Goal: Communication & Community: Connect with others

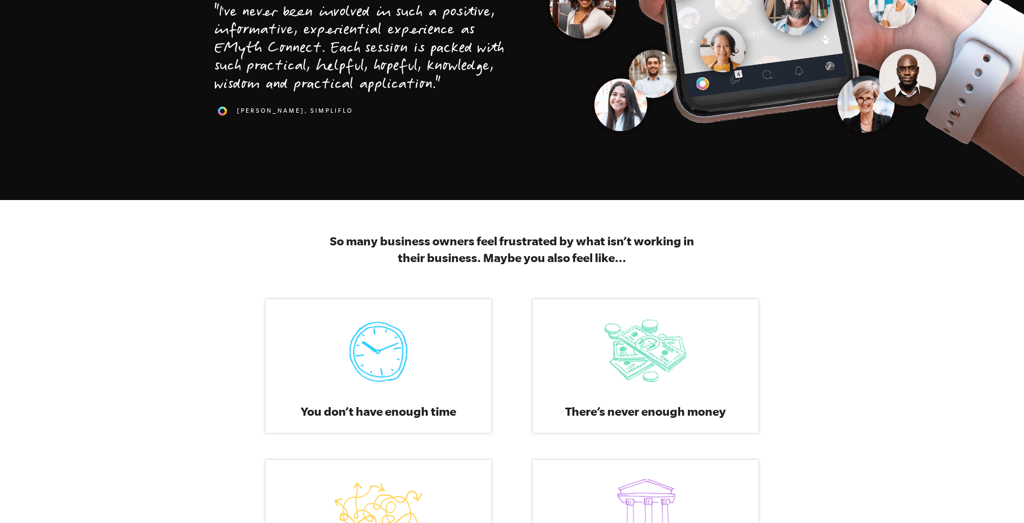
scroll to position [378, 0]
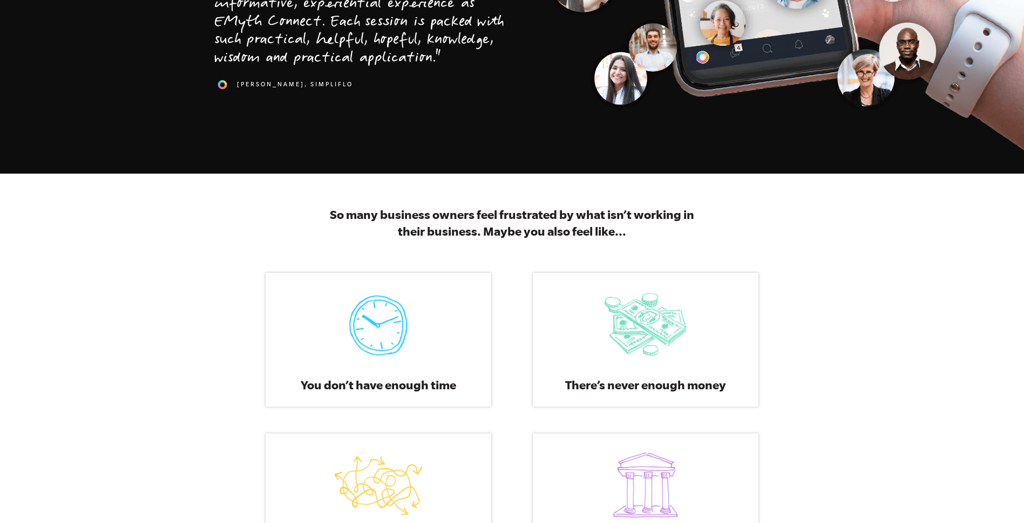
scroll to position [486, 0]
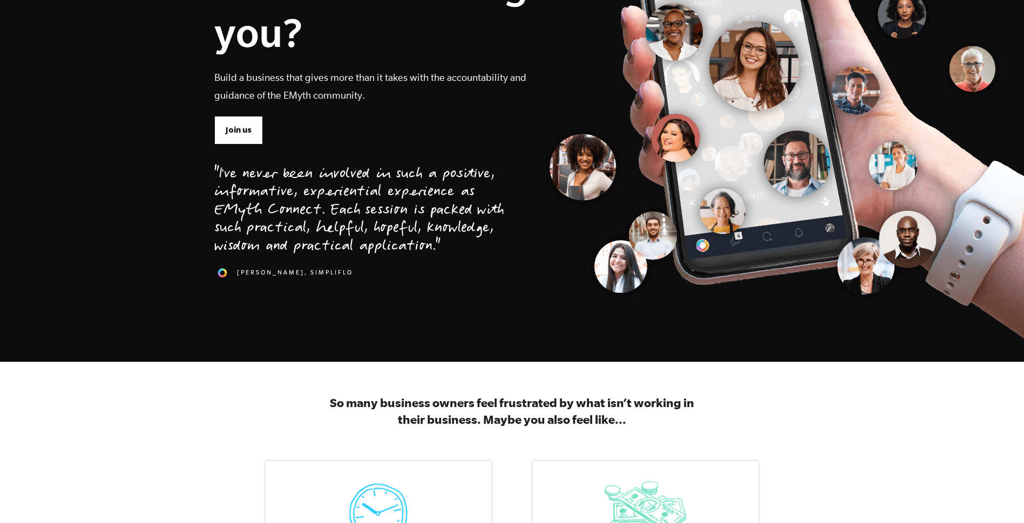
click at [236, 128] on span "Join us" at bounding box center [239, 130] width 26 height 12
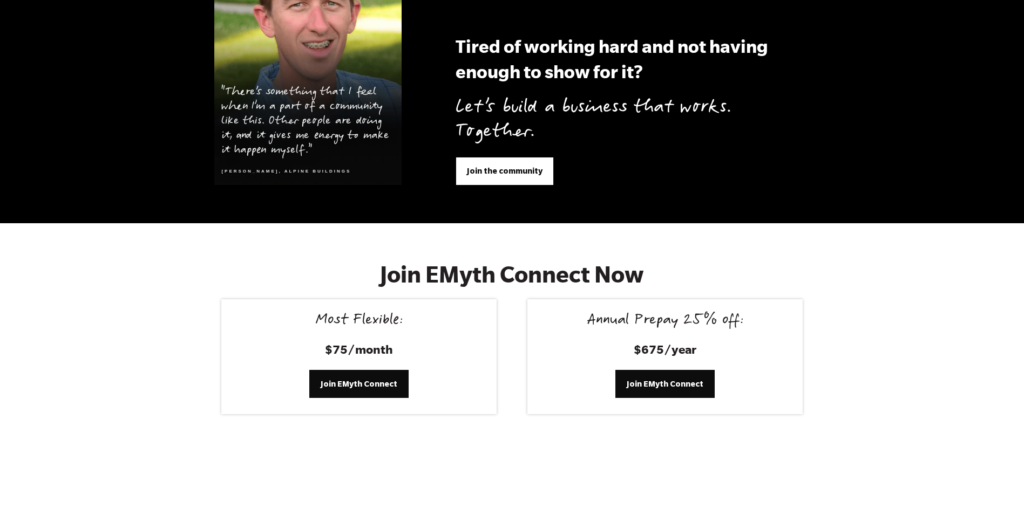
scroll to position [4233, 0]
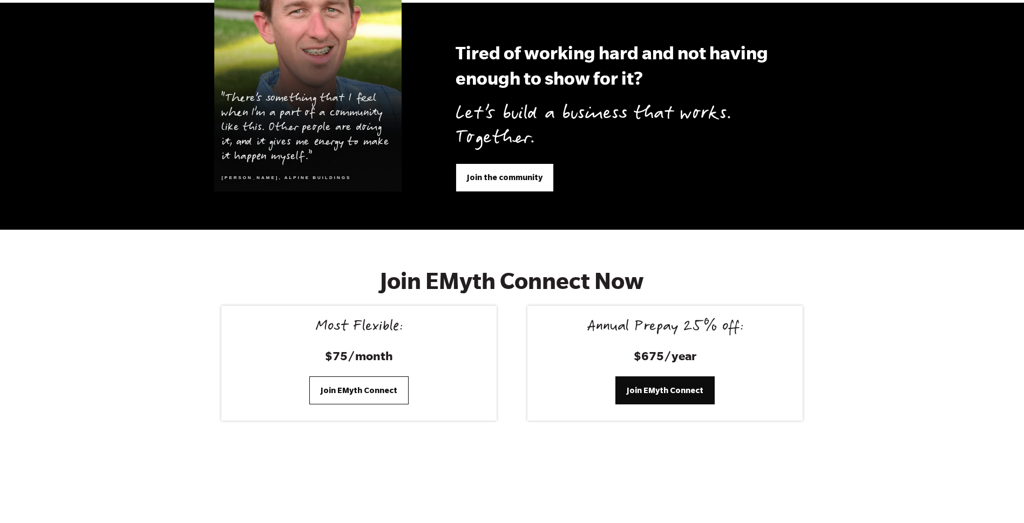
click at [365, 385] on span "Join EMyth Connect" at bounding box center [359, 391] width 77 height 12
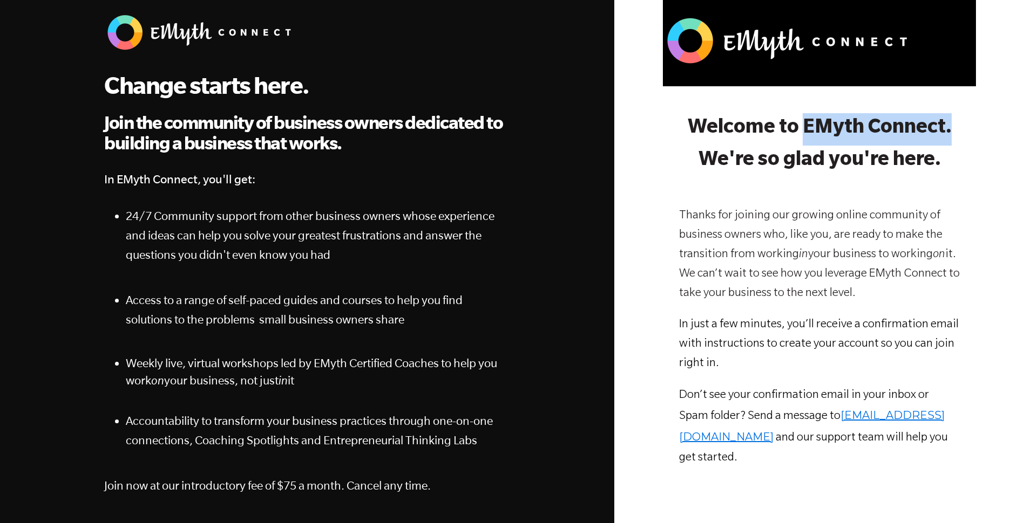
drag, startPoint x: 944, startPoint y: 130, endPoint x: 797, endPoint y: 127, distance: 146.8
click at [797, 127] on strong "Welcome to EMyth Connect. We're so glad you're here." at bounding box center [819, 146] width 264 height 54
drag, startPoint x: 797, startPoint y: 127, endPoint x: 809, endPoint y: 127, distance: 12.4
copy strong "EMyth Connect."
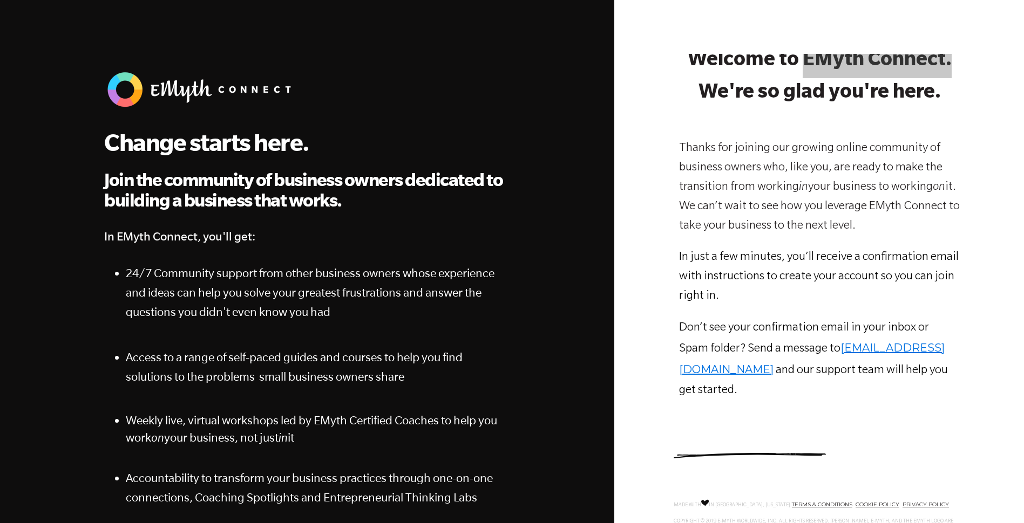
click at [649, 101] on div at bounding box center [818, 316] width 345 height 525
